Goal: Leave review/rating: Share an evaluation or opinion about a product, service, or content

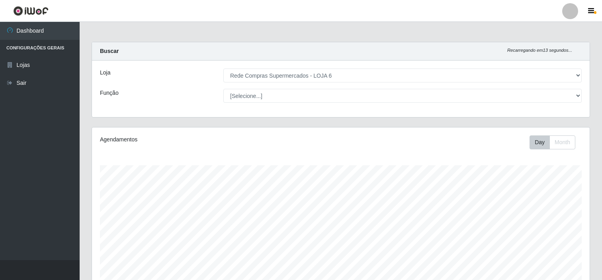
select select "398"
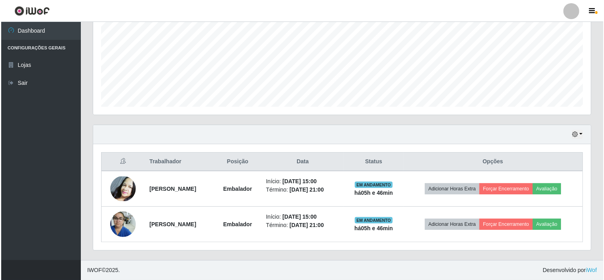
scroll to position [165, 498]
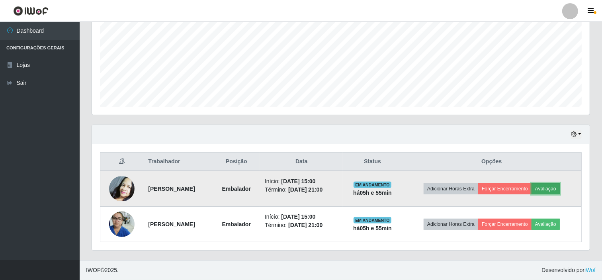
click at [560, 190] on button "Avaliação" at bounding box center [546, 188] width 28 height 11
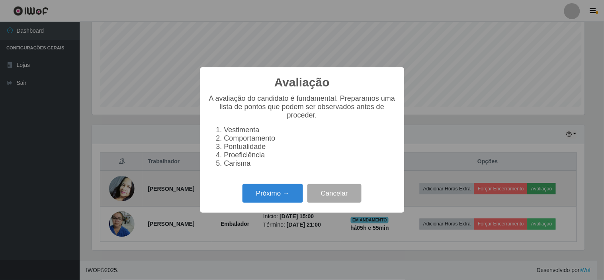
scroll to position [165, 493]
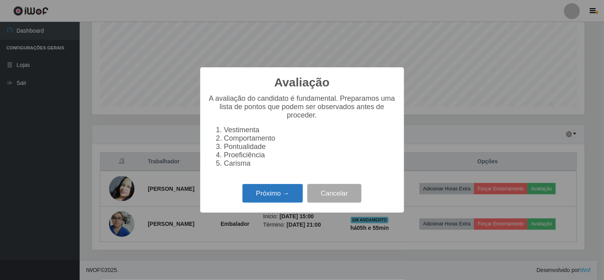
click at [282, 197] on button "Próximo →" at bounding box center [273, 193] width 61 height 19
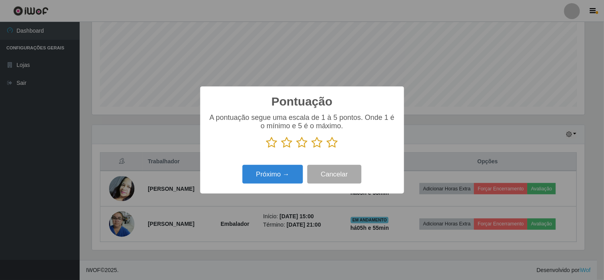
scroll to position [398208, 397880]
click at [331, 143] on icon at bounding box center [332, 143] width 11 height 12
click at [327, 149] on input "radio" at bounding box center [327, 149] width 0 height 0
click at [275, 175] on button "Próximo →" at bounding box center [273, 174] width 61 height 19
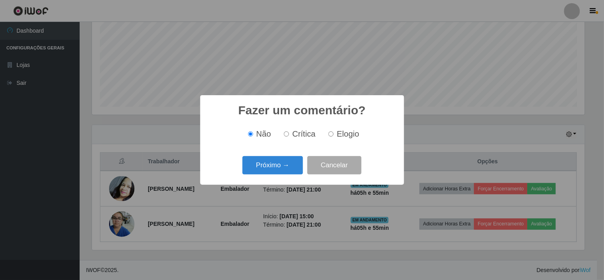
click at [335, 134] on label "Elogio" at bounding box center [342, 133] width 34 height 9
click at [334, 134] on input "Elogio" at bounding box center [331, 133] width 5 height 5
radio input "true"
click at [266, 166] on button "Próximo →" at bounding box center [273, 165] width 61 height 19
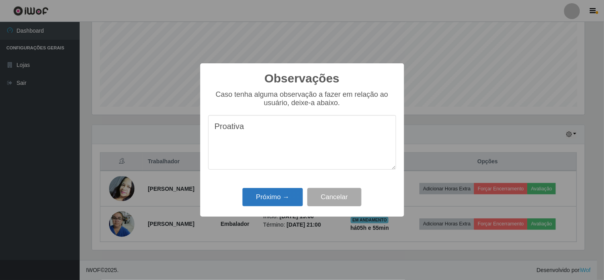
type textarea "Proativa"
click at [273, 200] on button "Próximo →" at bounding box center [273, 197] width 61 height 19
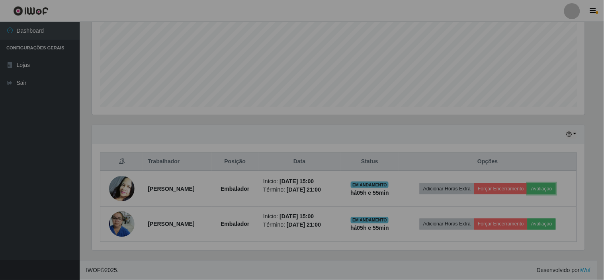
scroll to position [165, 498]
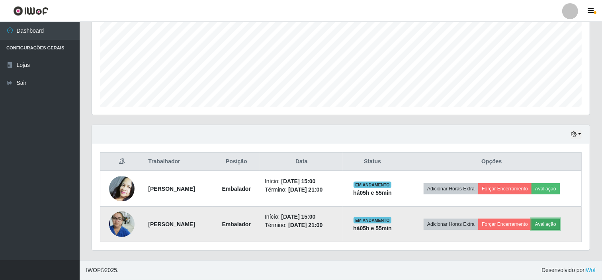
click at [560, 224] on button "Avaliação" at bounding box center [546, 224] width 28 height 11
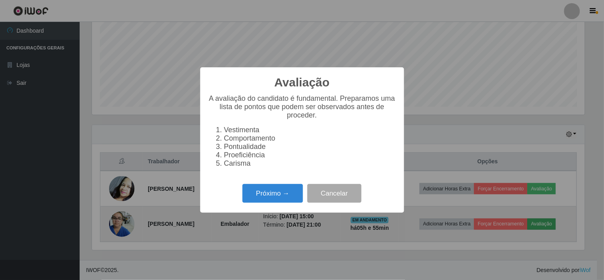
scroll to position [165, 493]
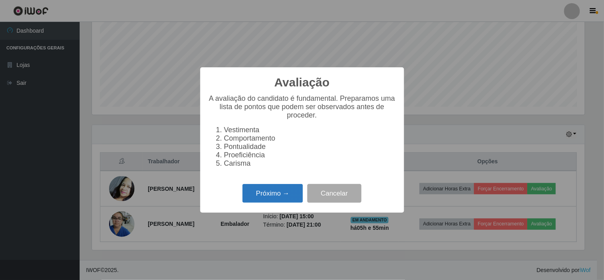
click at [274, 196] on button "Próximo →" at bounding box center [273, 193] width 61 height 19
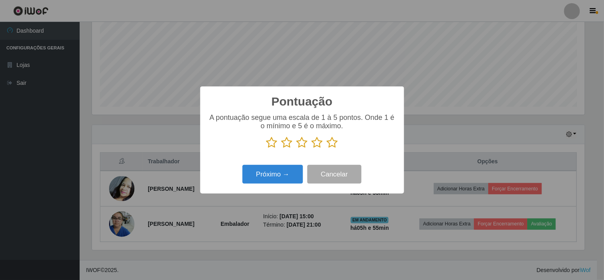
click at [305, 145] on icon at bounding box center [302, 143] width 11 height 12
click at [297, 149] on input "radio" at bounding box center [297, 149] width 0 height 0
click at [281, 177] on button "Próximo →" at bounding box center [273, 174] width 61 height 19
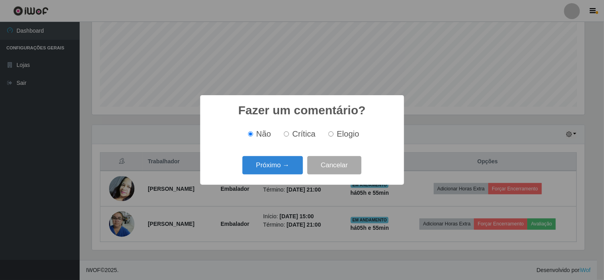
click at [336, 136] on label "Elogio" at bounding box center [342, 133] width 34 height 9
click at [334, 136] on input "Elogio" at bounding box center [331, 133] width 5 height 5
radio input "true"
click at [275, 165] on button "Próximo →" at bounding box center [273, 165] width 61 height 19
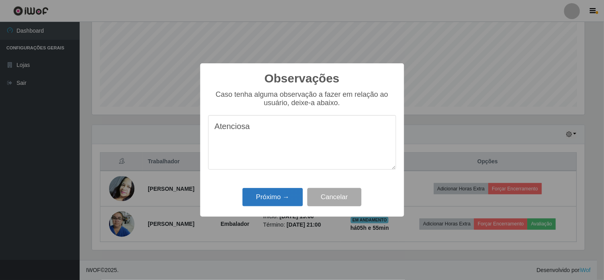
type textarea "Atenciosa"
click at [276, 194] on button "Próximo →" at bounding box center [273, 197] width 61 height 19
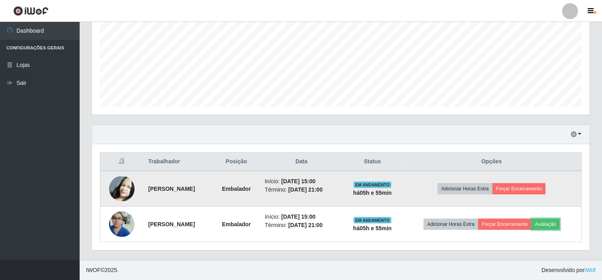
scroll to position [165, 498]
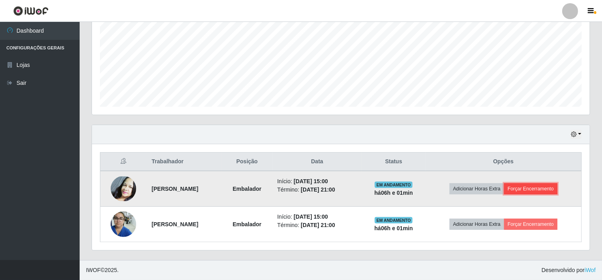
click at [548, 188] on button "Forçar Encerramento" at bounding box center [530, 188] width 53 height 11
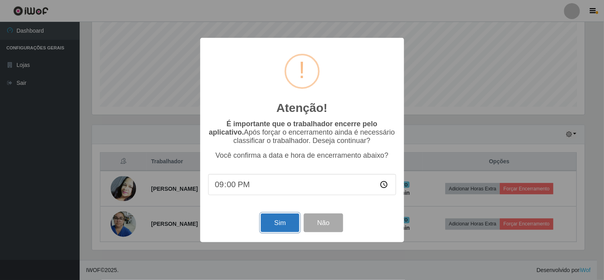
click at [281, 222] on button "Sim" at bounding box center [280, 223] width 39 height 19
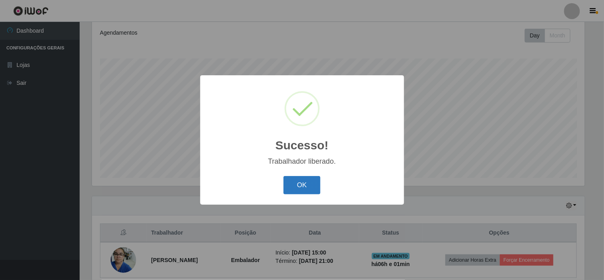
click at [307, 184] on button "OK" at bounding box center [302, 185] width 37 height 19
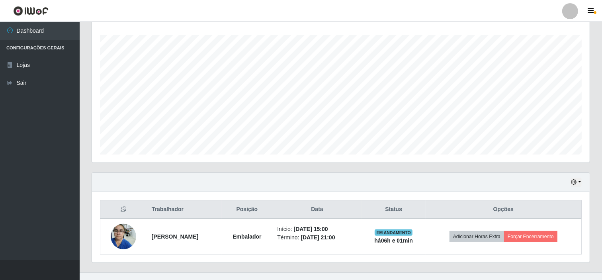
scroll to position [142, 0]
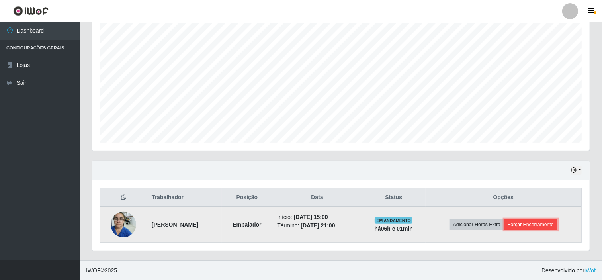
click at [548, 220] on button "Forçar Encerramento" at bounding box center [530, 224] width 53 height 11
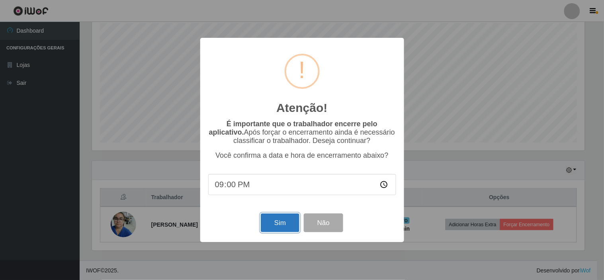
click at [283, 227] on button "Sim" at bounding box center [280, 223] width 39 height 19
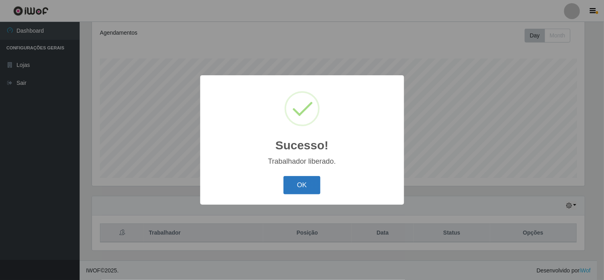
click at [300, 186] on button "OK" at bounding box center [302, 185] width 37 height 19
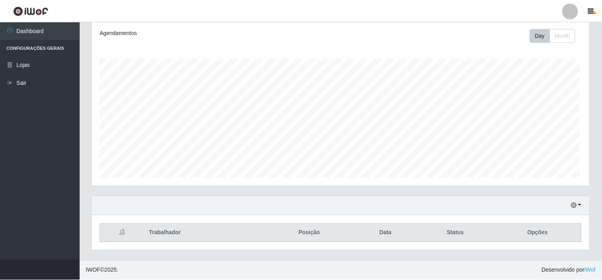
scroll to position [165, 498]
